Goal: Task Accomplishment & Management: Complete application form

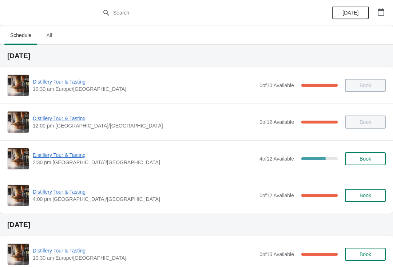
click at [57, 118] on span "Distillery Tour & Tasting" at bounding box center [144, 118] width 223 height 7
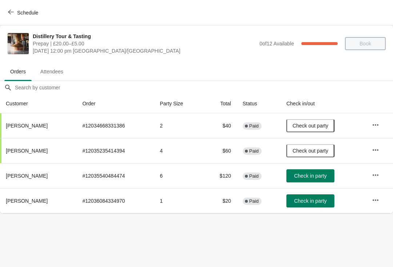
click at [307, 181] on button "Check in party" at bounding box center [310, 175] width 48 height 13
click at [301, 203] on span "Check in party" at bounding box center [310, 201] width 32 height 6
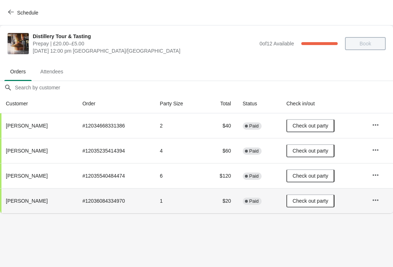
click at [14, 7] on button "Schedule" at bounding box center [24, 12] width 40 height 13
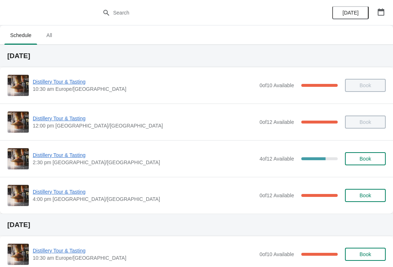
click at [62, 156] on span "Distillery Tour & Tasting" at bounding box center [144, 155] width 223 height 7
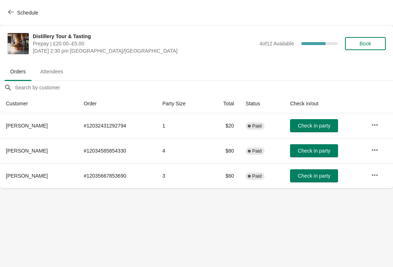
click at [57, 72] on span "Attendees" at bounding box center [52, 71] width 35 height 13
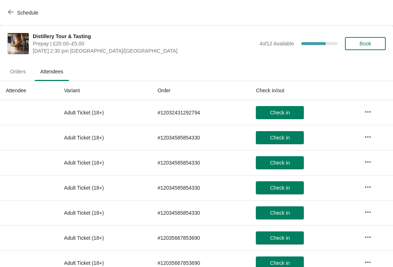
click at [9, 17] on button "Schedule" at bounding box center [24, 12] width 40 height 13
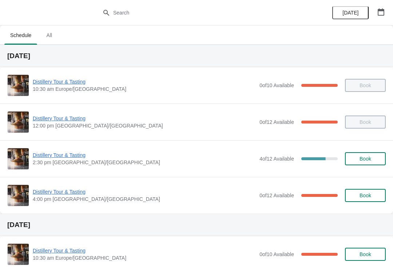
click at [59, 191] on span "Distillery Tour & Tasting" at bounding box center [144, 191] width 223 height 7
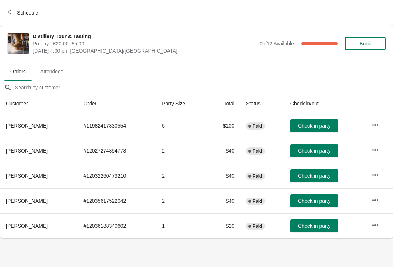
click at [56, 68] on span "Attendees" at bounding box center [52, 71] width 35 height 13
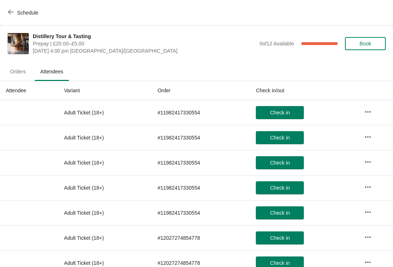
click at [7, 12] on button "Schedule" at bounding box center [24, 12] width 40 height 13
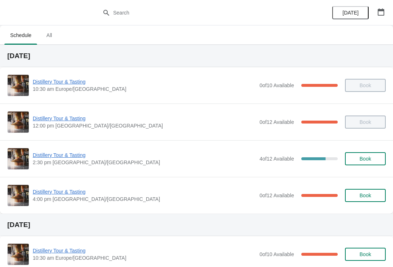
click at [366, 164] on button "Book" at bounding box center [365, 158] width 41 height 13
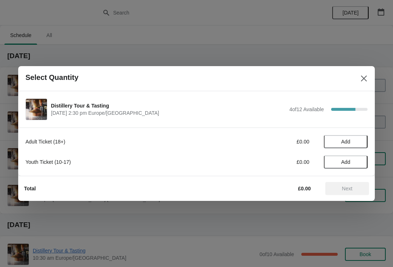
click at [351, 136] on button "Add" at bounding box center [346, 141] width 44 height 13
click at [360, 138] on icon at bounding box center [358, 142] width 8 height 8
click at [351, 187] on span "Next" at bounding box center [347, 189] width 11 height 6
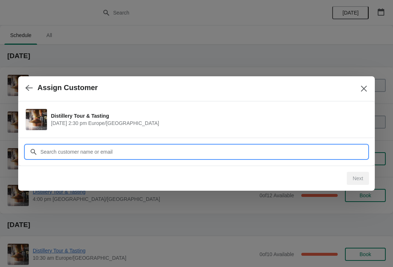
click at [119, 148] on input "Customer" at bounding box center [203, 151] width 327 height 13
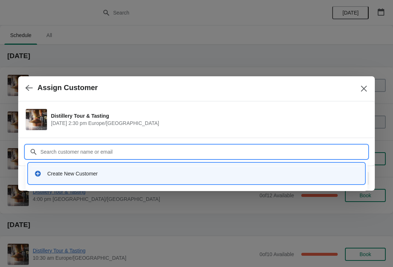
click at [76, 175] on div "Create New Customer" at bounding box center [202, 173] width 311 height 7
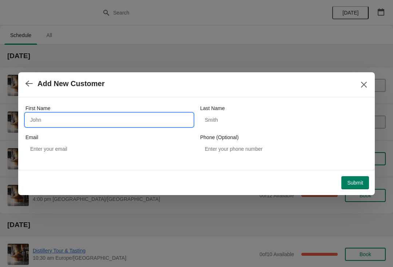
click at [73, 118] on input "First Name" at bounding box center [108, 119] width 167 height 13
type input "Natalie"
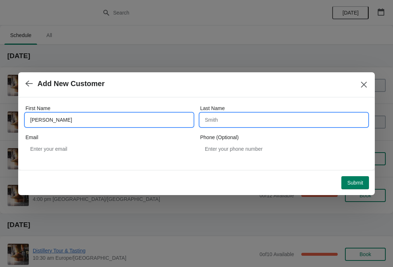
click at [256, 121] on input "Last Name" at bounding box center [283, 119] width 167 height 13
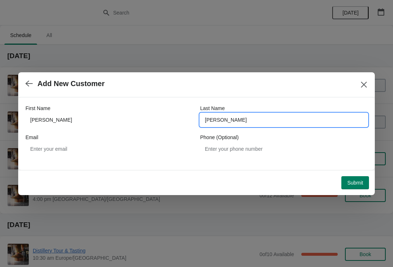
type input "Wilson"
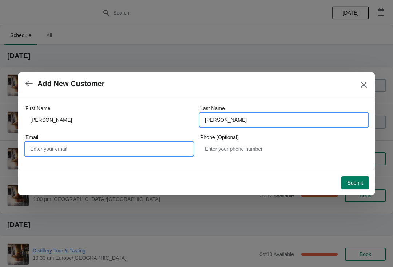
click at [103, 150] on input "Email" at bounding box center [108, 148] width 167 height 13
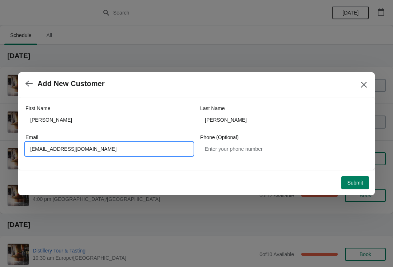
type input "Nataliejanewilson73@gmail.com"
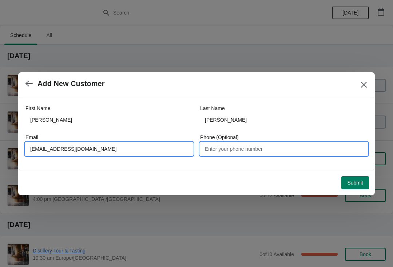
click at [360, 154] on input "Phone (Optional)" at bounding box center [283, 148] width 167 height 13
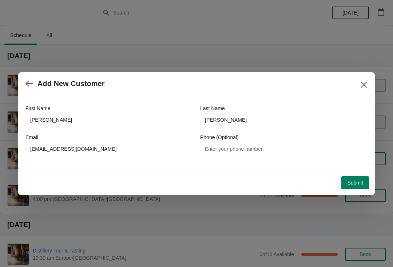
click at [353, 182] on span "Submit" at bounding box center [355, 183] width 16 height 6
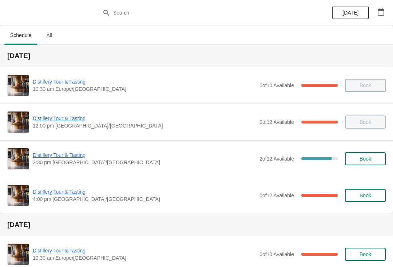
click at [57, 158] on span "Distillery Tour & Tasting" at bounding box center [144, 155] width 223 height 7
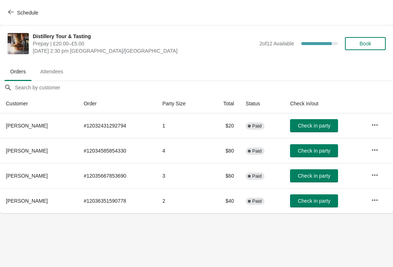
click at [61, 71] on span "Attendees" at bounding box center [52, 71] width 35 height 13
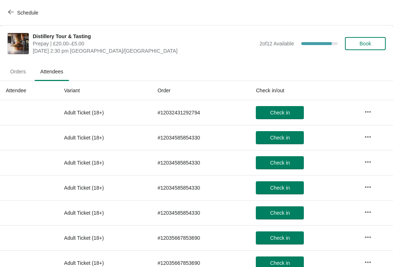
click at [22, 72] on span "Orders" at bounding box center [17, 71] width 27 height 13
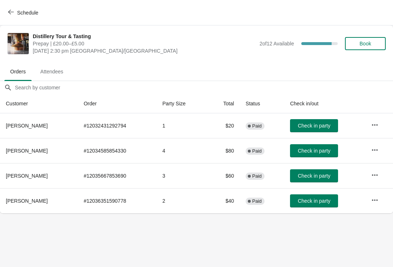
click at [323, 127] on span "Check in party" at bounding box center [313, 126] width 32 height 6
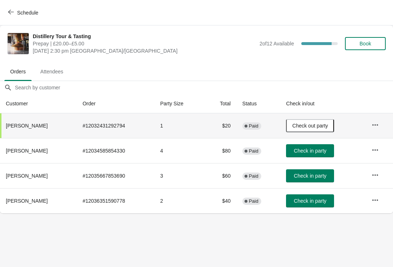
click at [313, 198] on span "Check in party" at bounding box center [310, 201] width 32 height 6
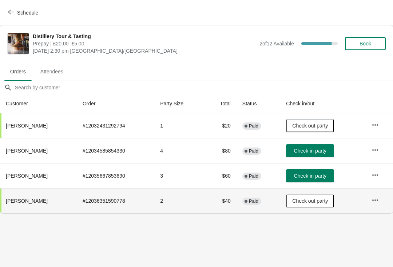
click at [15, 16] on button "Schedule" at bounding box center [24, 12] width 40 height 13
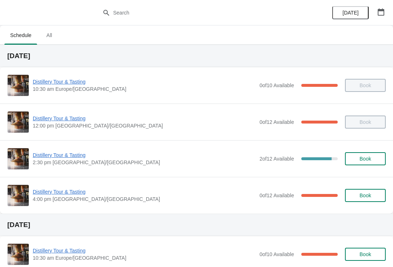
click at [58, 194] on span "Distillery Tour & Tasting" at bounding box center [144, 191] width 223 height 7
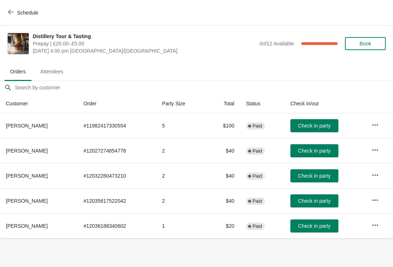
click at [11, 6] on button "Schedule" at bounding box center [24, 12] width 40 height 13
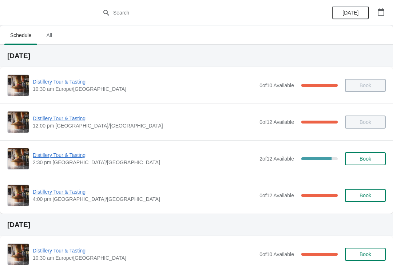
click at [59, 156] on span "Distillery Tour & Tasting" at bounding box center [144, 155] width 223 height 7
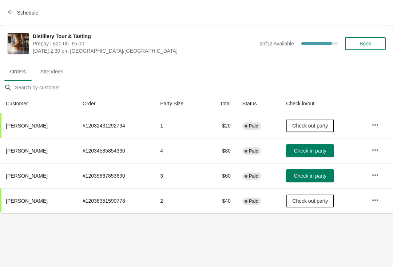
click at [309, 173] on span "Check in party" at bounding box center [310, 176] width 32 height 6
click at [365, 47] on button "Book" at bounding box center [365, 43] width 41 height 13
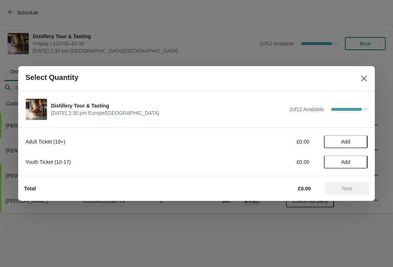
click at [344, 138] on button "Add" at bounding box center [346, 141] width 44 height 13
click at [360, 141] on icon at bounding box center [358, 142] width 8 height 8
click at [348, 191] on span "Next" at bounding box center [347, 189] width 11 height 6
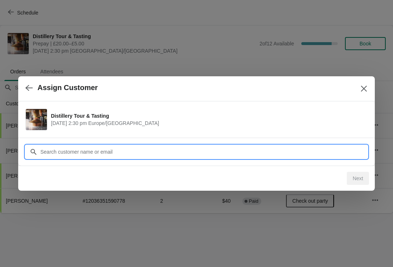
click at [173, 155] on input "Customer" at bounding box center [203, 151] width 327 height 13
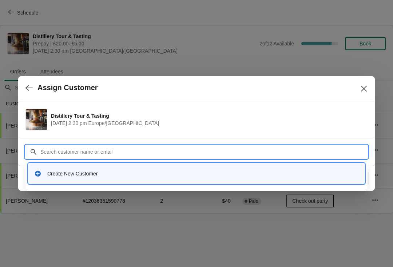
click at [99, 174] on div "Create New Customer" at bounding box center [202, 173] width 311 height 7
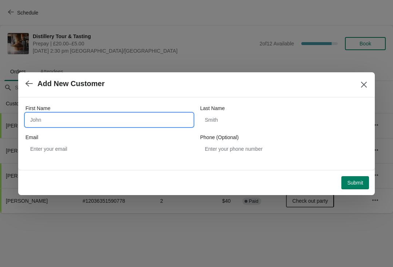
click at [71, 117] on input "First Name" at bounding box center [108, 119] width 167 height 13
type input "Arnold"
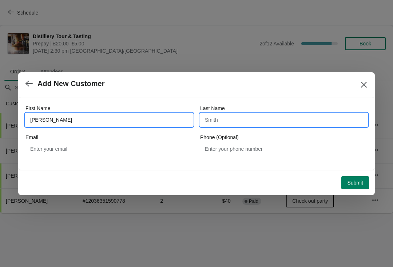
click at [271, 117] on input "Last Name" at bounding box center [283, 119] width 167 height 13
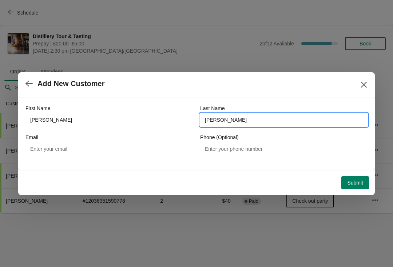
type input "Rae"
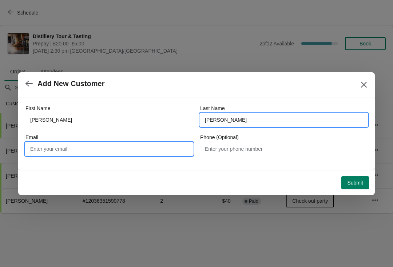
click at [99, 151] on input "Email" at bounding box center [108, 148] width 167 height 13
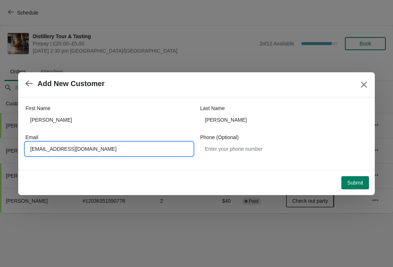
type input "Arnold_rae@mail.com"
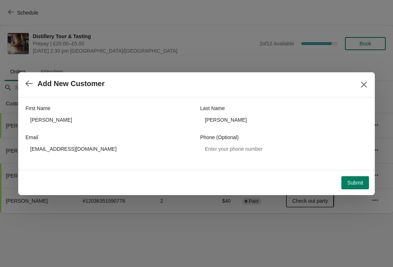
click at [354, 181] on span "Submit" at bounding box center [355, 183] width 16 height 6
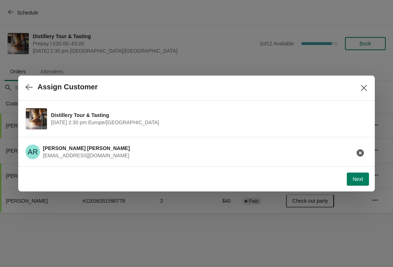
click at [361, 173] on button "Next" at bounding box center [357, 179] width 22 height 13
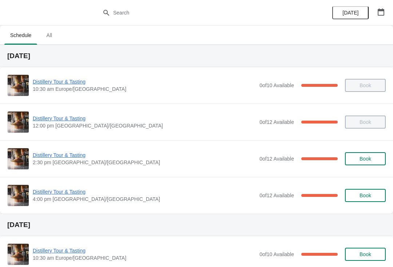
click at [59, 158] on span "Distillery Tour & Tasting" at bounding box center [144, 155] width 223 height 7
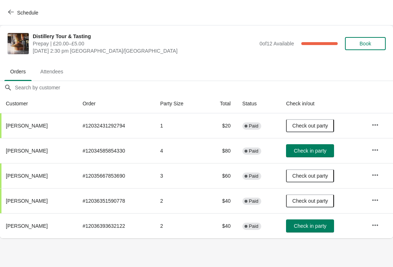
click at [315, 226] on span "Check in party" at bounding box center [310, 226] width 32 height 6
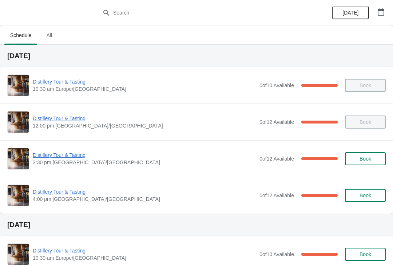
click at [53, 158] on span "Distillery Tour & Tasting" at bounding box center [144, 155] width 223 height 7
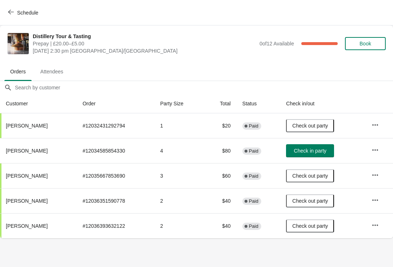
click at [296, 155] on button "Check in party" at bounding box center [310, 150] width 48 height 13
